Goal: Find contact information: Find contact information

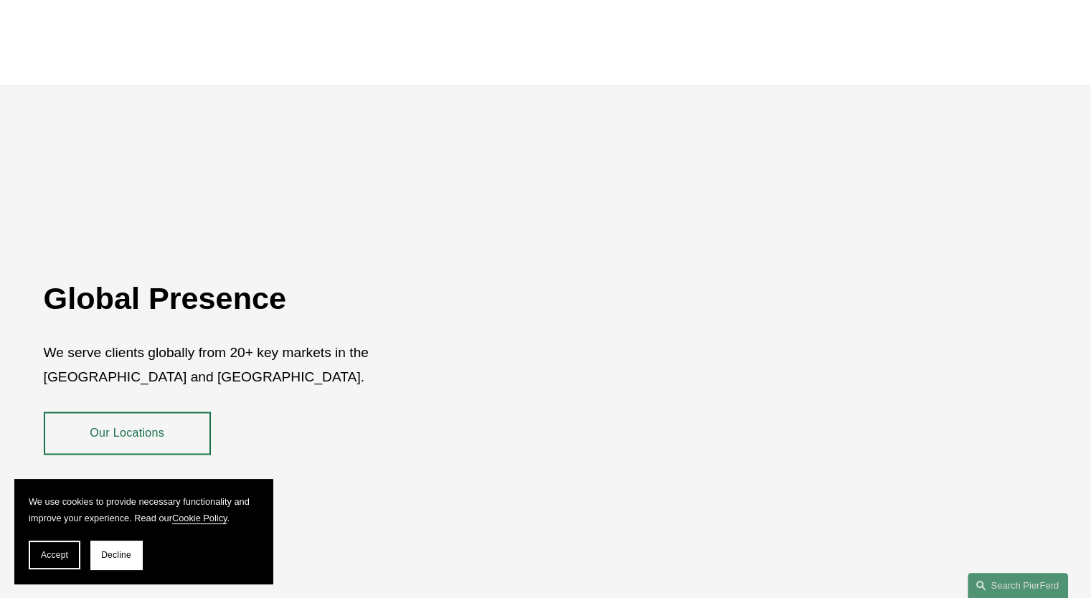
scroll to position [2571, 0]
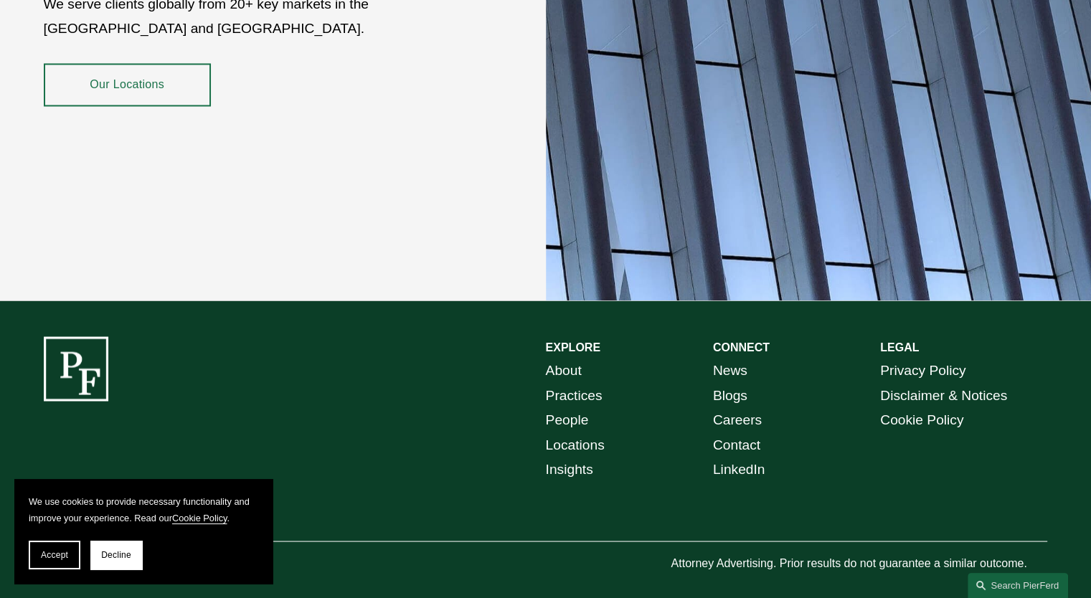
click at [559, 432] on link "Locations" at bounding box center [575, 444] width 59 height 25
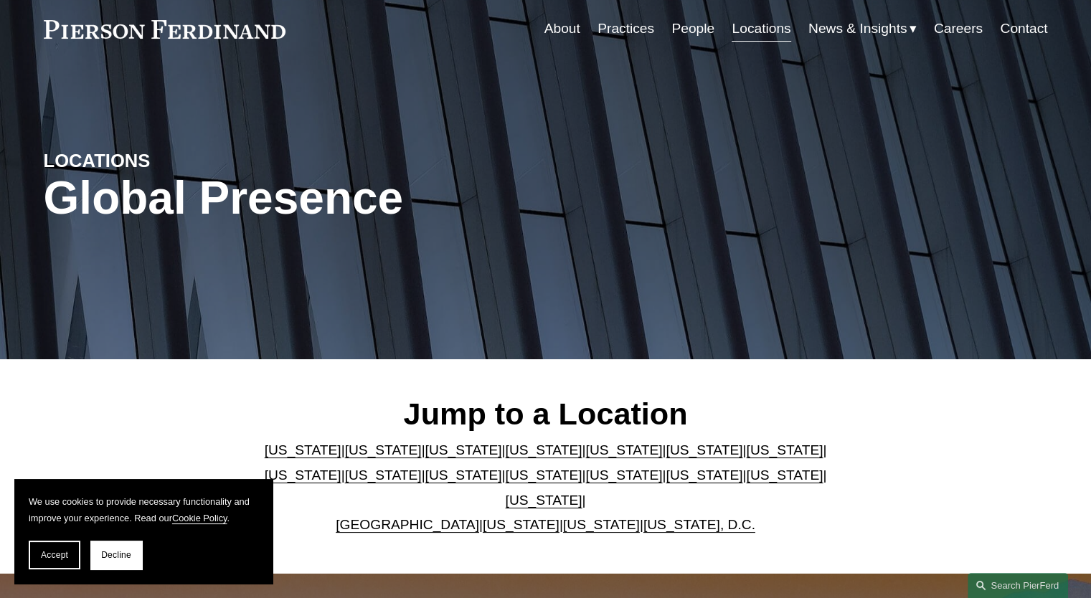
scroll to position [143, 0]
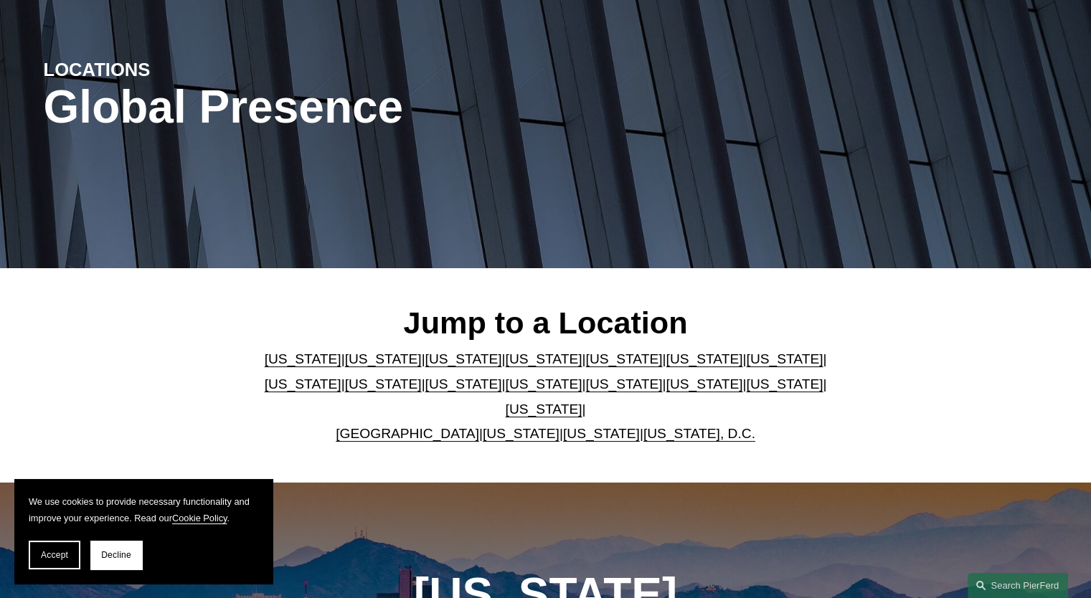
click at [506, 388] on link "[US_STATE]" at bounding box center [544, 383] width 77 height 15
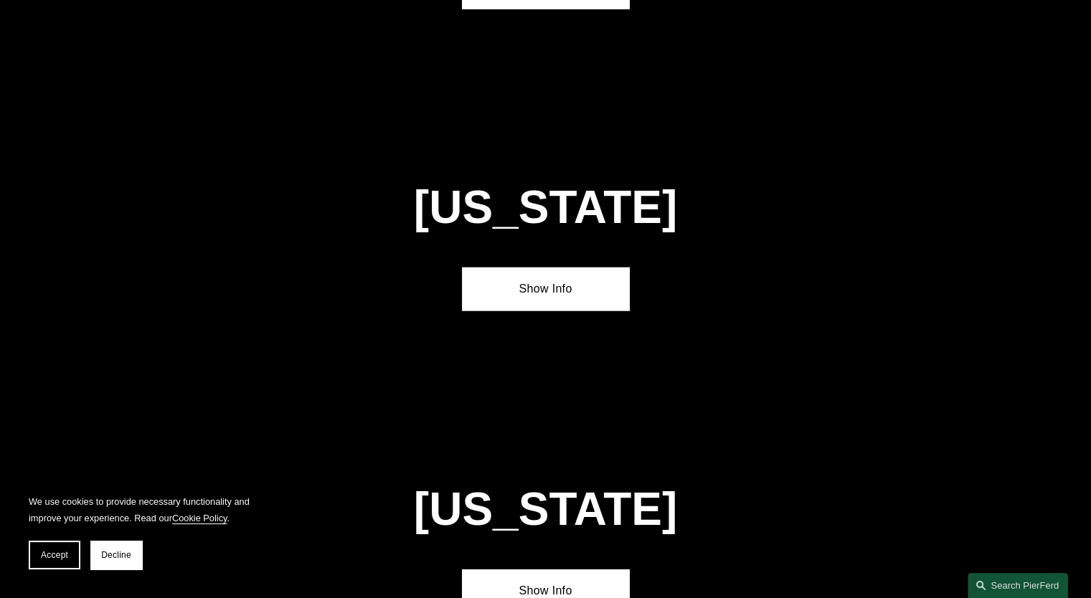
scroll to position [3636, 0]
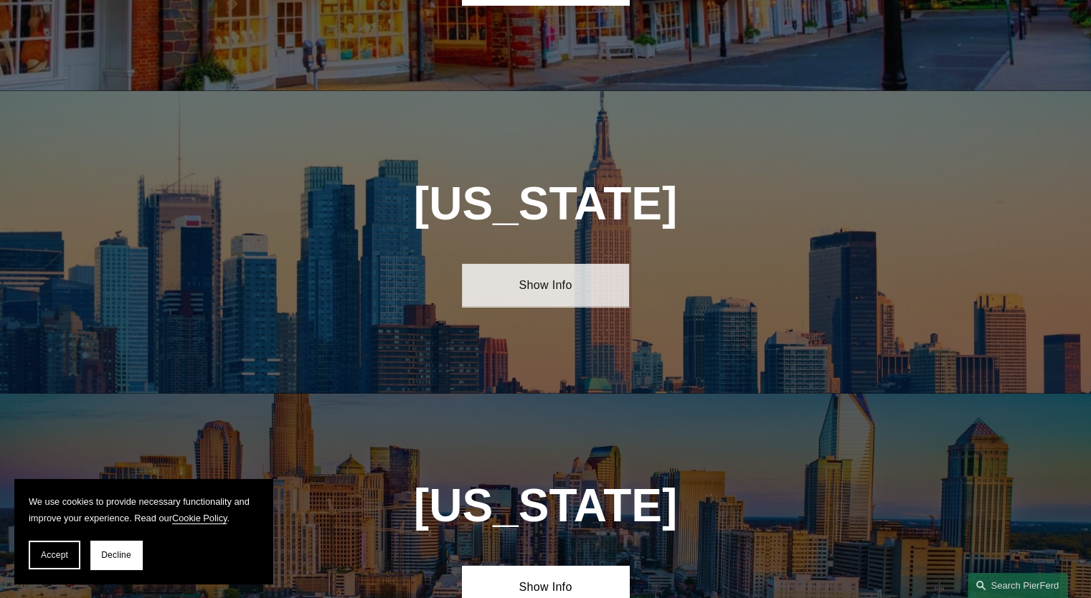
click at [519, 264] on link "Show Info" at bounding box center [545, 285] width 167 height 43
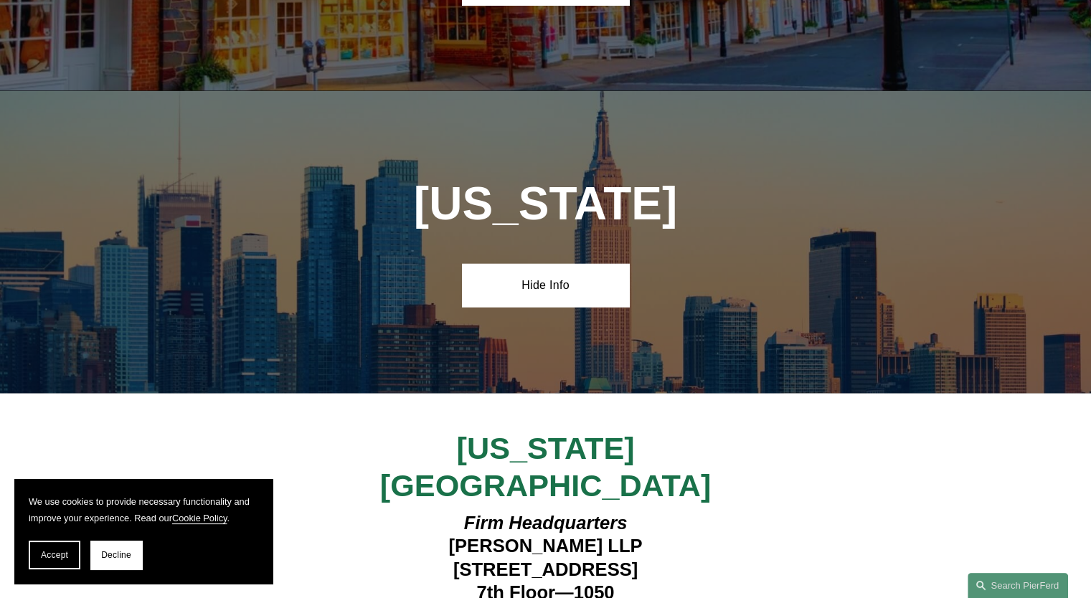
click at [416, 511] on h4 "Firm Headquarters [PERSON_NAME] LLP [STREET_ADDRESS][US_STATE]" at bounding box center [545, 569] width 418 height 116
drag, startPoint x: 418, startPoint y: 441, endPoint x: 692, endPoint y: 453, distance: 274.2
click at [692, 511] on h4 "Firm Headquarters [PERSON_NAME] LLP [STREET_ADDRESS][US_STATE]" at bounding box center [545, 569] width 418 height 116
copy h4 "[STREET_ADDRESS]"
